Goal: Find specific page/section: Find specific page/section

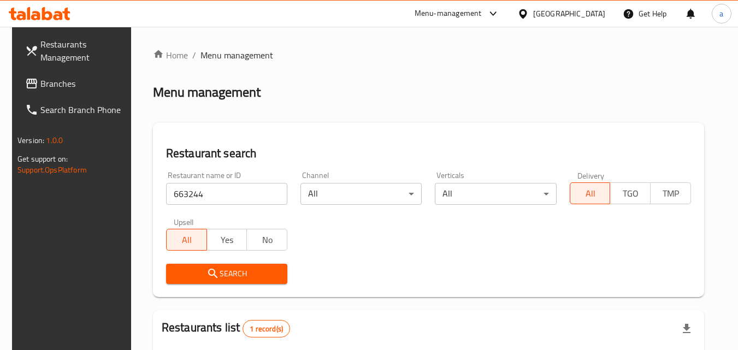
scroll to position [109, 0]
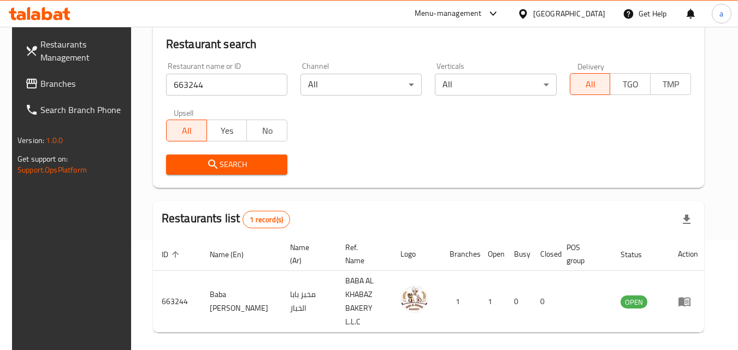
click at [25, 78] on icon at bounding box center [31, 83] width 13 height 13
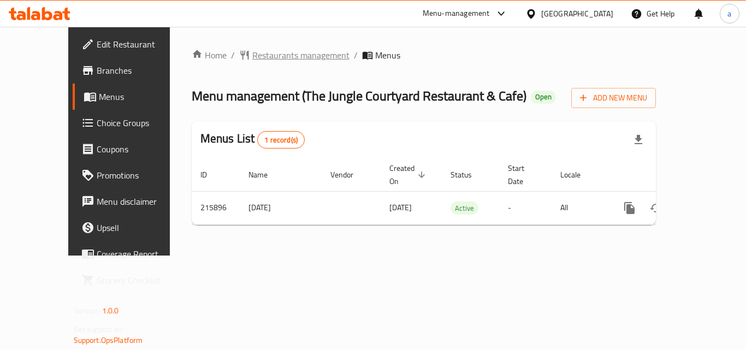
click at [281, 54] on span "Restaurants management" at bounding box center [300, 55] width 97 height 13
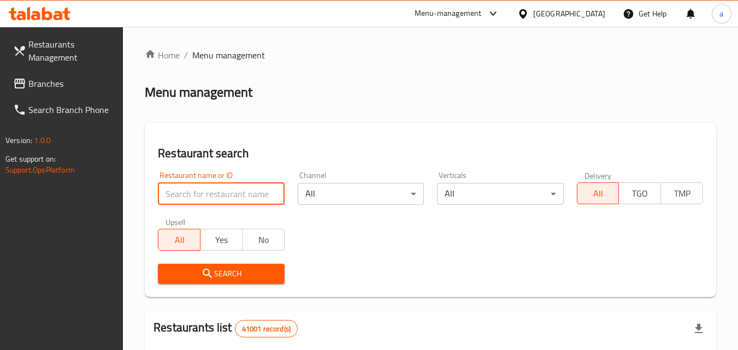
click at [185, 196] on input "search" at bounding box center [221, 194] width 126 height 22
paste input "624559"
type input "624559"
click button "Search" at bounding box center [221, 274] width 126 height 20
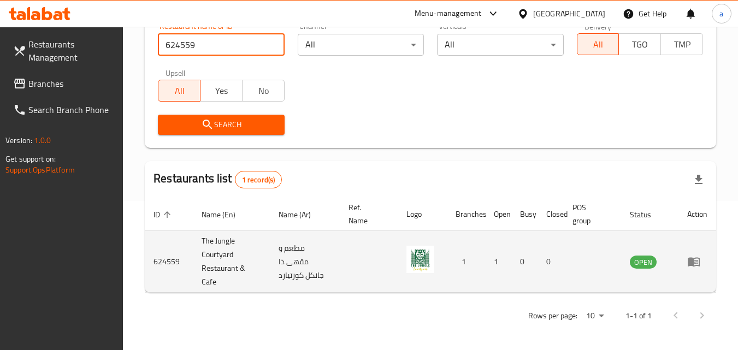
scroll to position [151, 0]
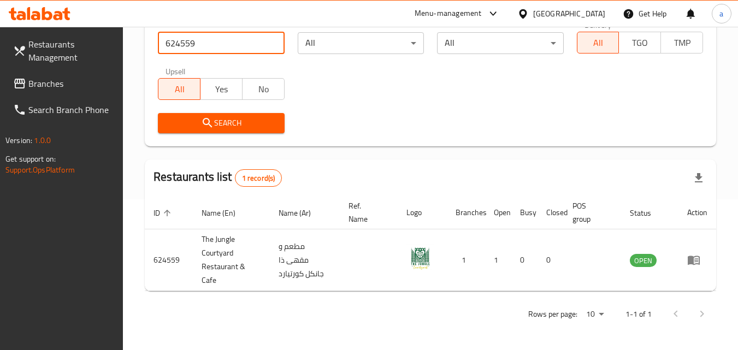
click at [33, 90] on span "Branches" at bounding box center [71, 83] width 86 height 13
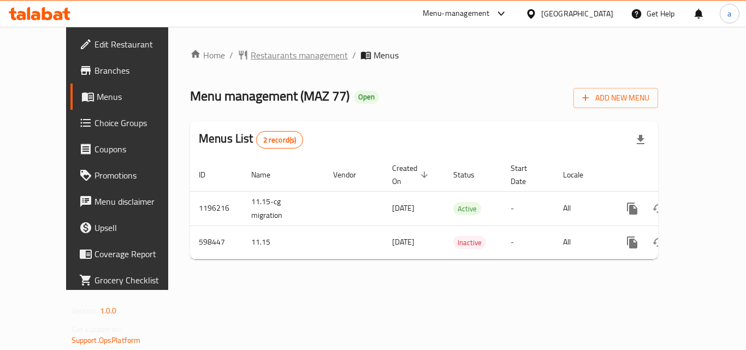
click at [265, 62] on span "Restaurants management" at bounding box center [299, 55] width 97 height 13
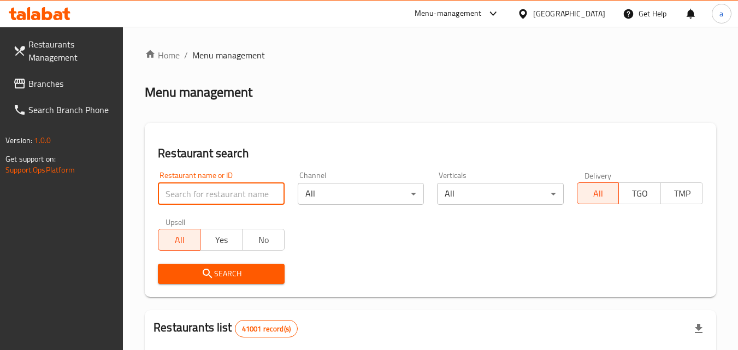
click at [216, 193] on input "search" at bounding box center [221, 194] width 126 height 22
paste input "637594"
type input "637594"
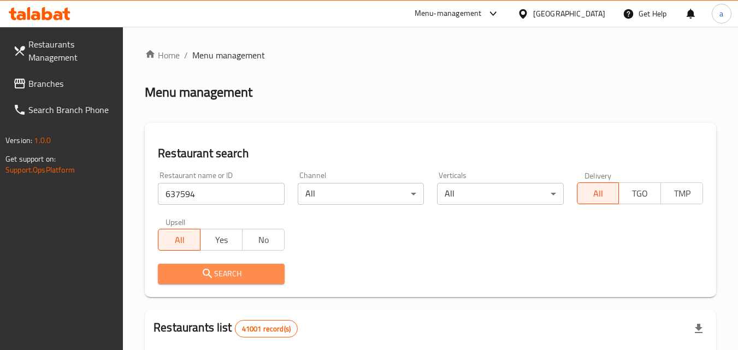
click at [243, 273] on span "Search" at bounding box center [221, 274] width 109 height 14
click at [243, 273] on div at bounding box center [369, 175] width 738 height 350
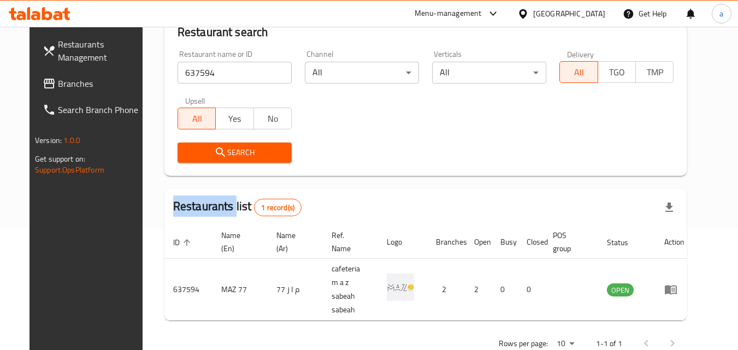
scroll to position [128, 0]
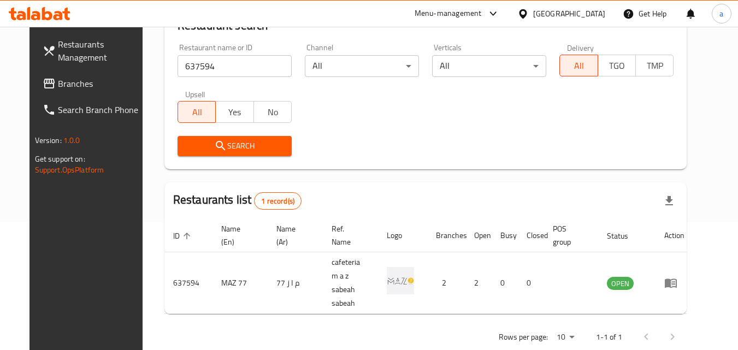
click at [566, 19] on div "[GEOGRAPHIC_DATA]" at bounding box center [569, 14] width 72 height 12
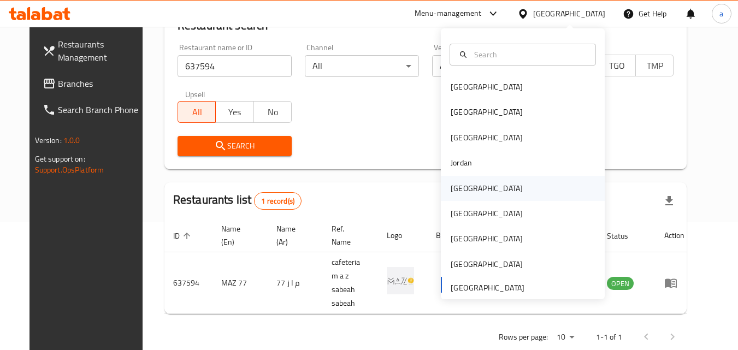
click at [501, 183] on div "Kuwait" at bounding box center [523, 188] width 164 height 25
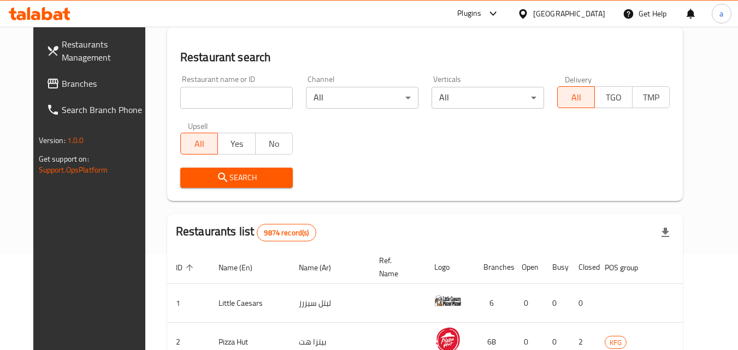
scroll to position [128, 0]
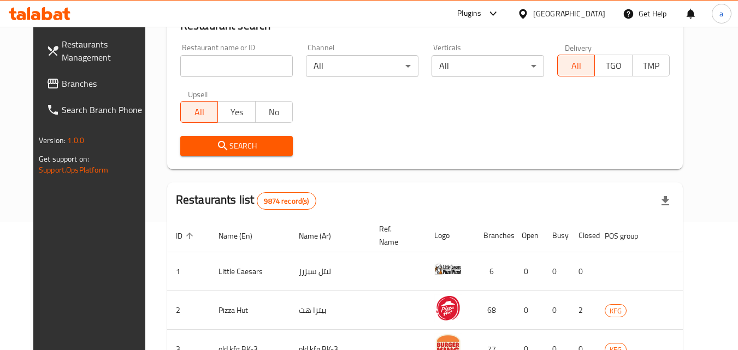
click at [89, 89] on span "Branches" at bounding box center [105, 83] width 86 height 13
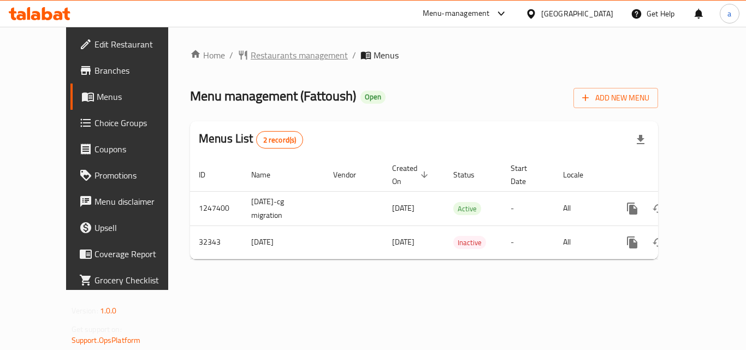
click at [273, 56] on span "Restaurants management" at bounding box center [299, 55] width 97 height 13
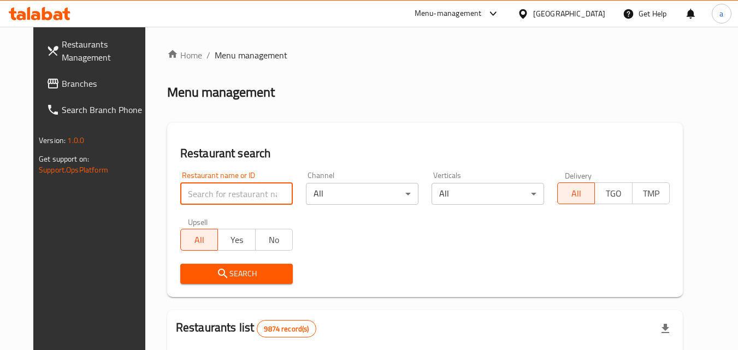
click at [233, 193] on input "search" at bounding box center [236, 194] width 113 height 22
paste input "16553"
type input "16553"
click button "Search" at bounding box center [236, 274] width 113 height 20
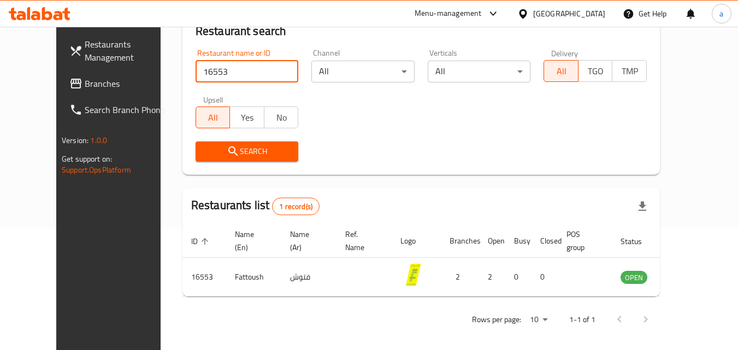
scroll to position [128, 0]
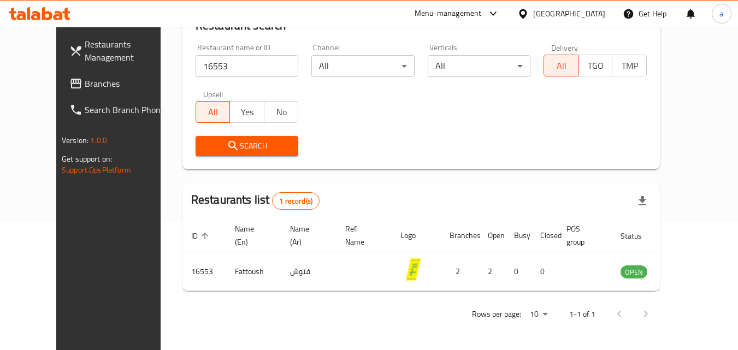
click at [582, 15] on div "Kuwait" at bounding box center [569, 14] width 72 height 12
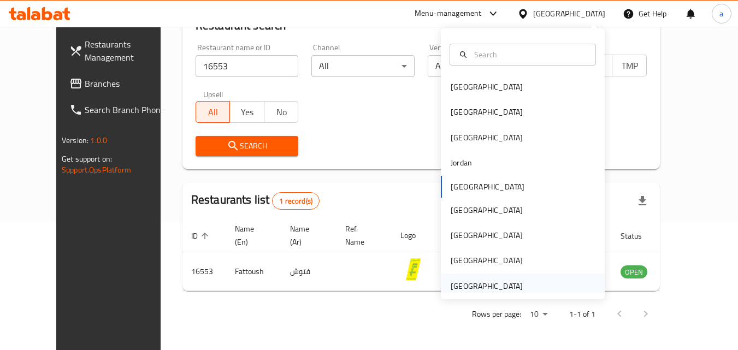
click at [515, 290] on div "[GEOGRAPHIC_DATA]" at bounding box center [487, 286] width 90 height 25
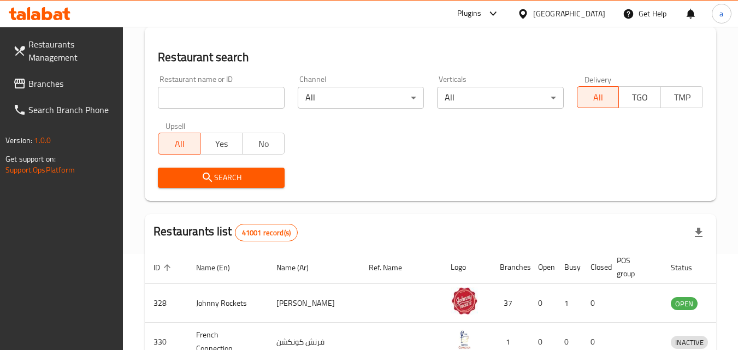
scroll to position [128, 0]
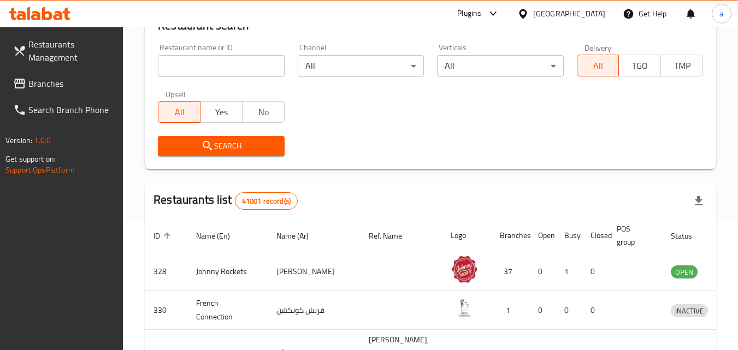
click at [44, 81] on span "Branches" at bounding box center [71, 83] width 86 height 13
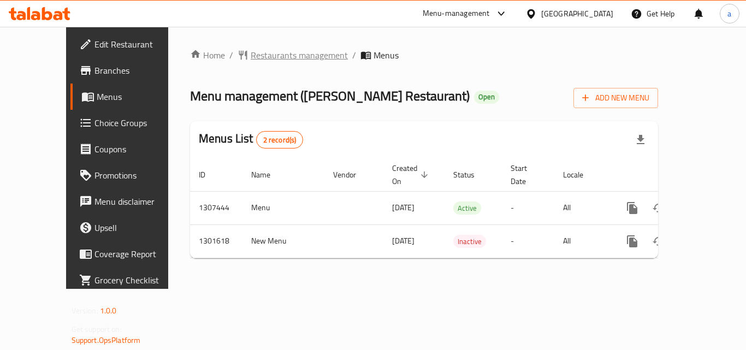
click at [267, 58] on span "Restaurants management" at bounding box center [299, 55] width 97 height 13
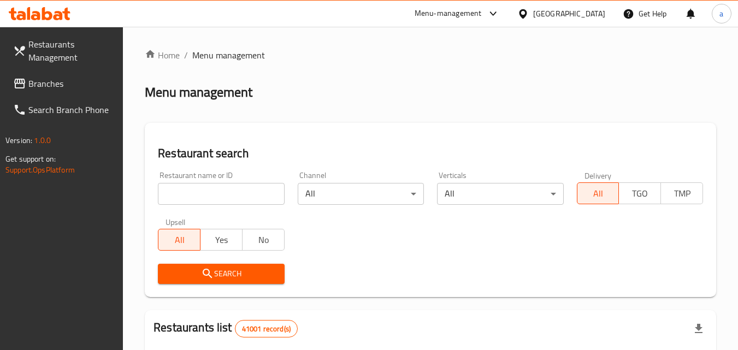
click at [231, 193] on input "search" at bounding box center [221, 194] width 126 height 22
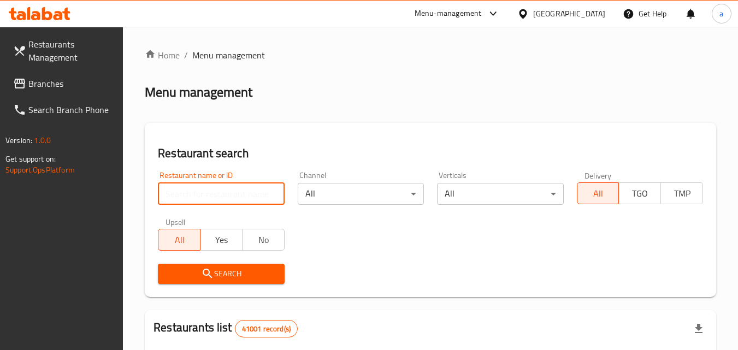
paste input "701708"
type input "701708"
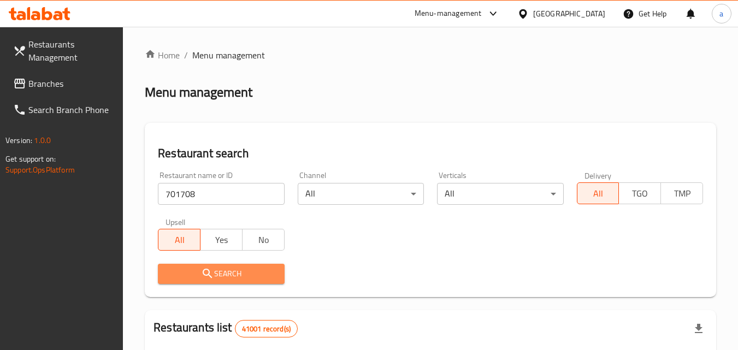
click at [244, 267] on span "Search" at bounding box center [221, 274] width 109 height 14
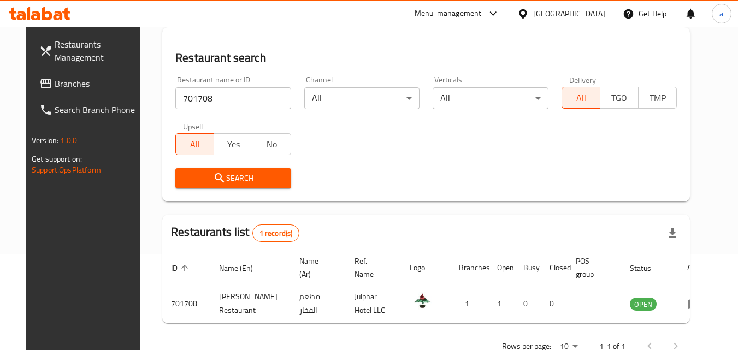
scroll to position [128, 0]
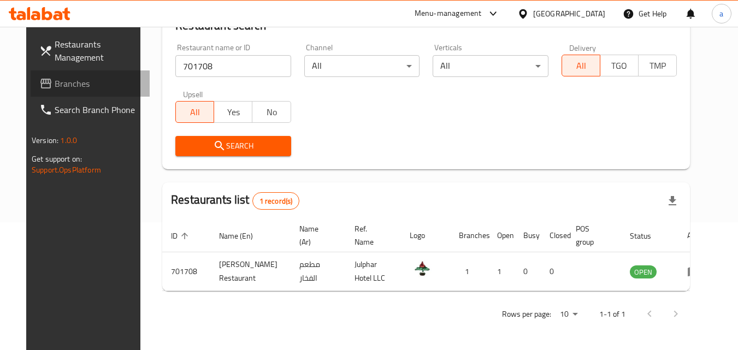
click at [67, 88] on span "Branches" at bounding box center [98, 83] width 86 height 13
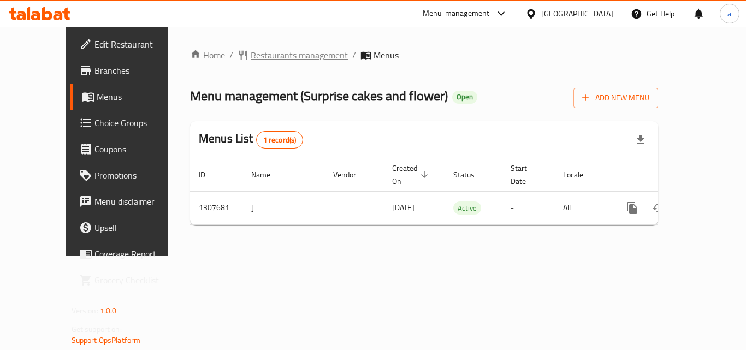
click at [255, 58] on span "Restaurants management" at bounding box center [299, 55] width 97 height 13
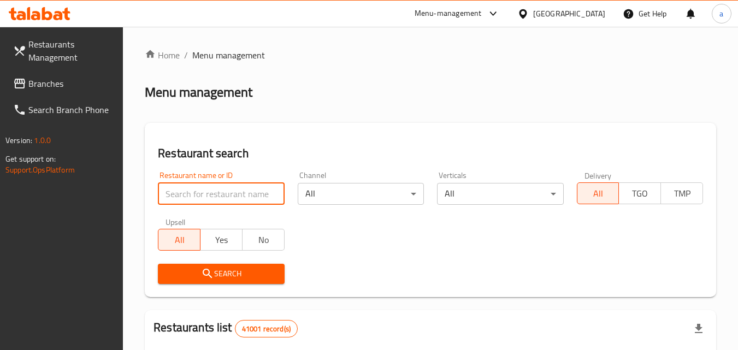
click at [216, 195] on input "search" at bounding box center [221, 194] width 126 height 22
paste input "704412"
type input "704412"
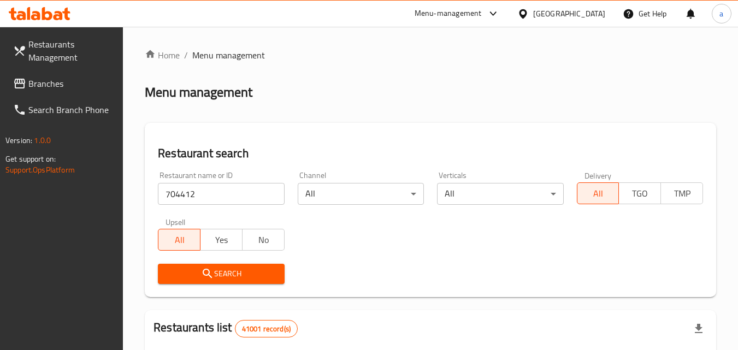
click at [225, 264] on button "Search" at bounding box center [221, 274] width 126 height 20
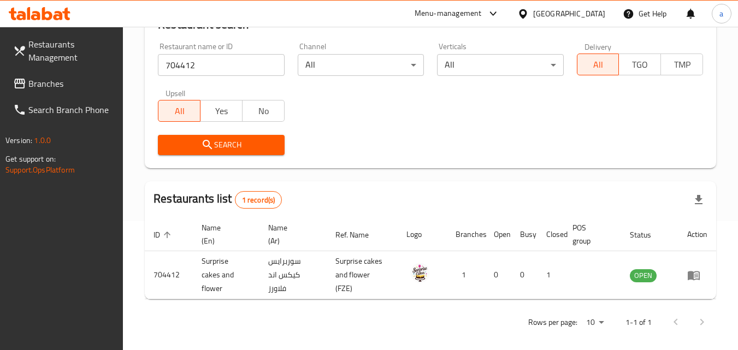
scroll to position [137, 0]
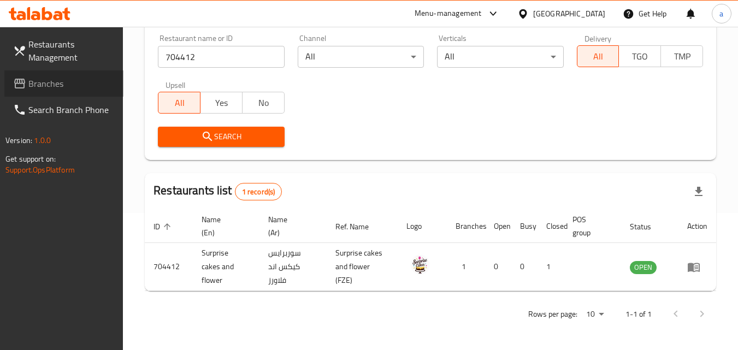
click at [93, 77] on link "Branches" at bounding box center [63, 83] width 119 height 26
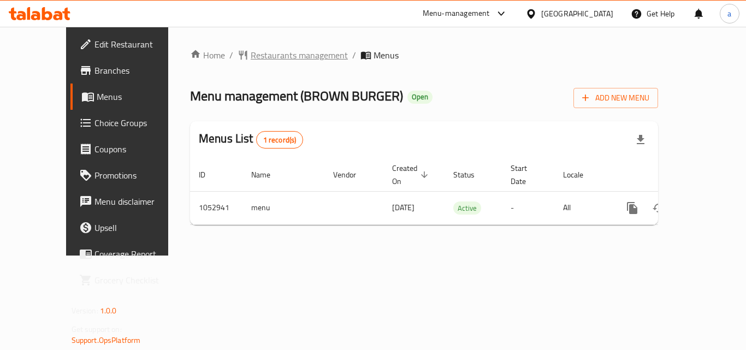
click at [277, 50] on span "Restaurants management" at bounding box center [299, 55] width 97 height 13
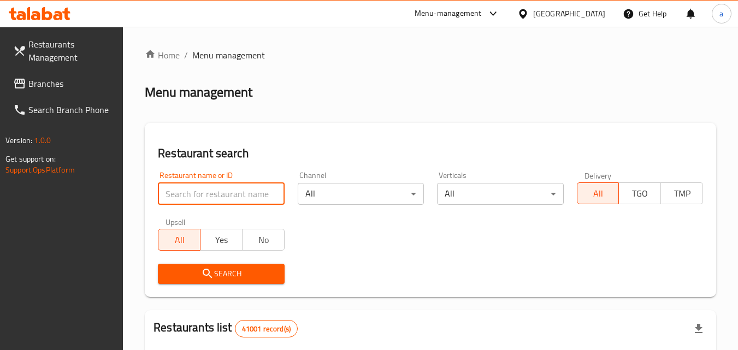
click at [206, 198] on input "search" at bounding box center [221, 194] width 126 height 22
paste input "662648"
type input "662648"
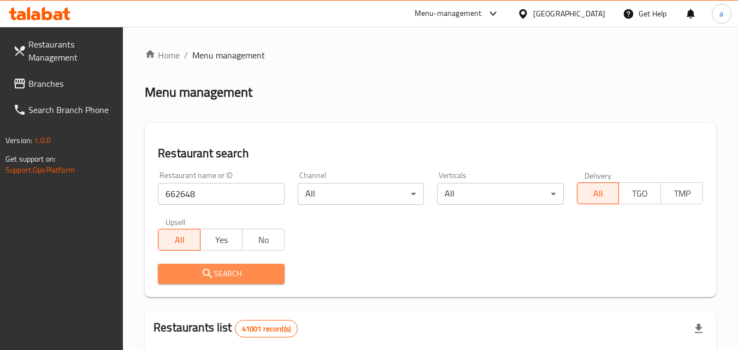
click at [231, 269] on span "Search" at bounding box center [221, 274] width 109 height 14
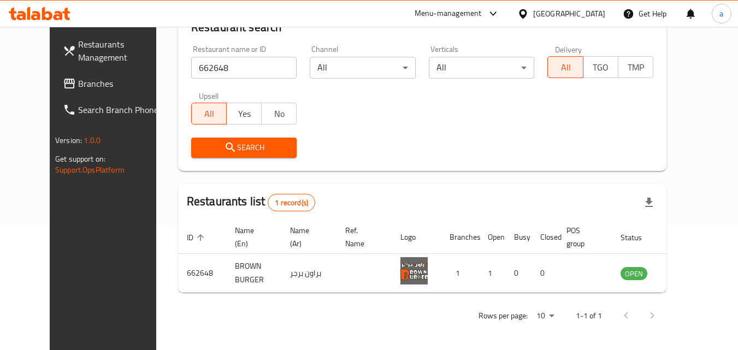
scroll to position [128, 0]
